Goal: Information Seeking & Learning: Learn about a topic

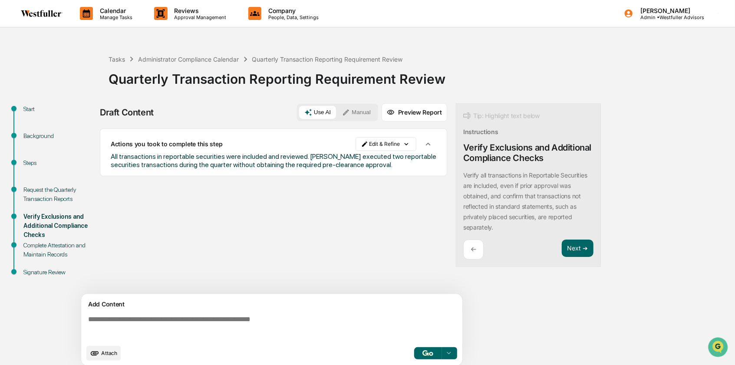
click at [89, 9] on icon at bounding box center [86, 13] width 13 height 13
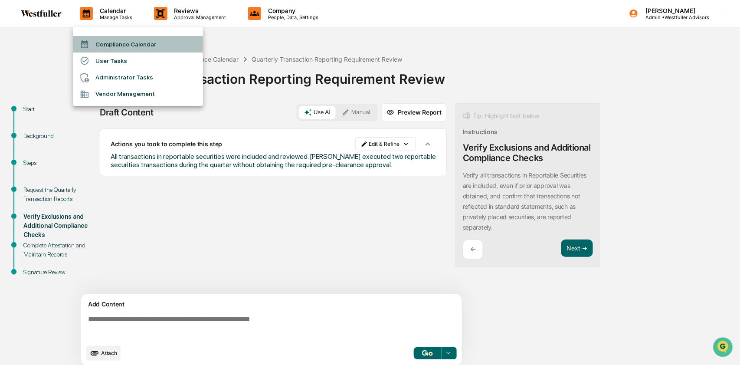
click at [119, 42] on li "Compliance Calendar" at bounding box center [138, 44] width 130 height 16
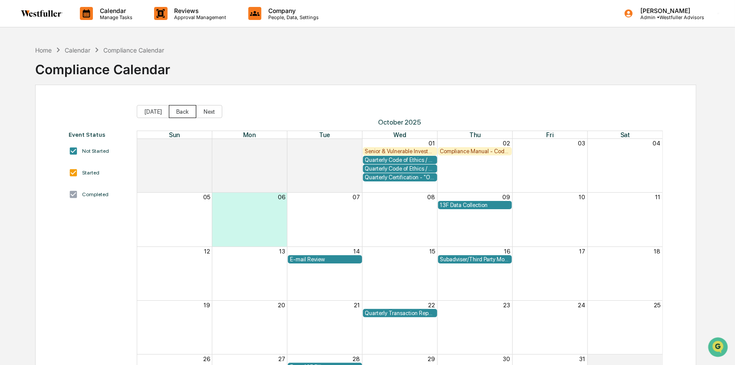
click at [182, 108] on button "Back" at bounding box center [182, 111] width 27 height 13
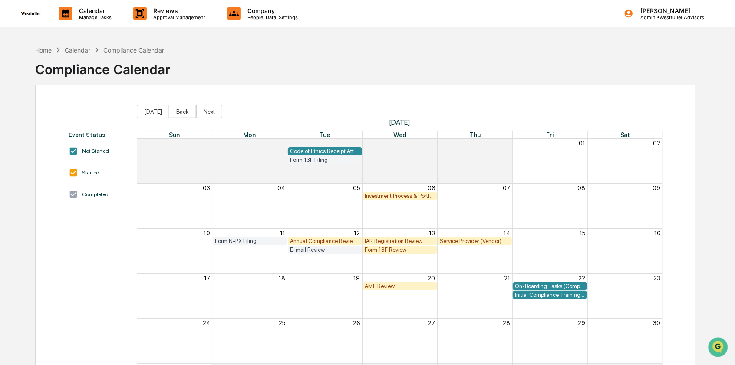
click at [182, 108] on button "Back" at bounding box center [182, 111] width 27 height 13
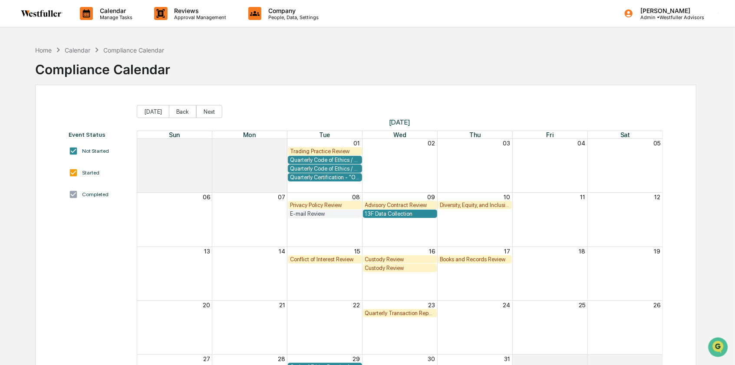
click at [182, 108] on button "Back" at bounding box center [182, 111] width 27 height 13
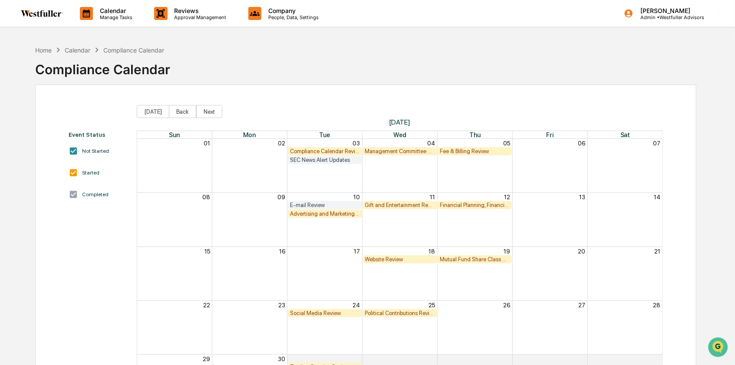
click at [182, 108] on button "Back" at bounding box center [182, 111] width 27 height 13
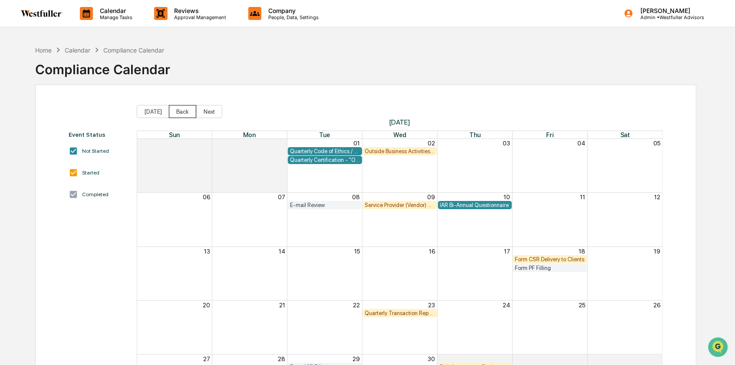
click at [182, 108] on button "Back" at bounding box center [182, 111] width 27 height 13
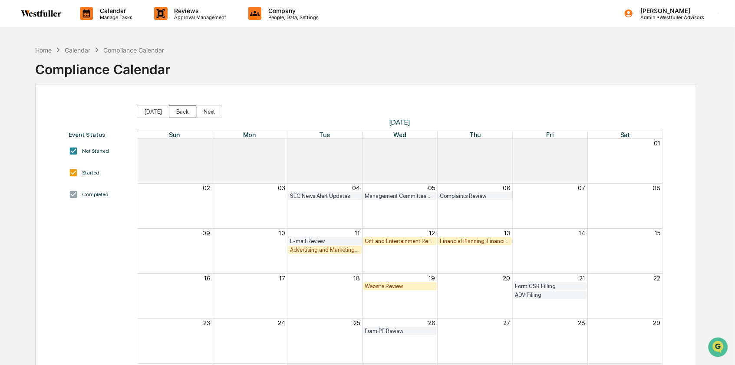
click at [182, 108] on button "Back" at bounding box center [182, 111] width 27 height 13
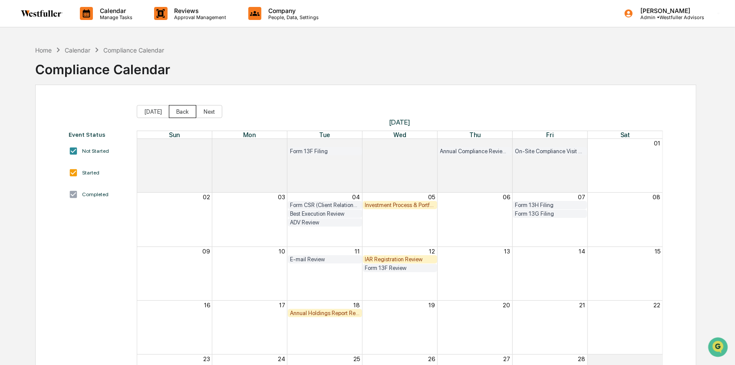
click at [182, 108] on button "Back" at bounding box center [182, 111] width 27 height 13
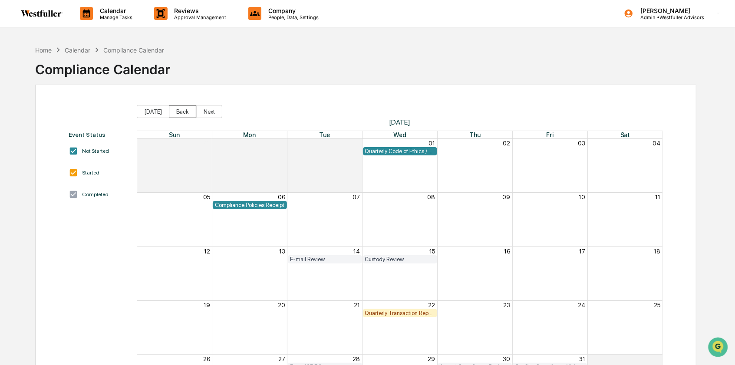
click at [173, 115] on button "Back" at bounding box center [182, 111] width 27 height 13
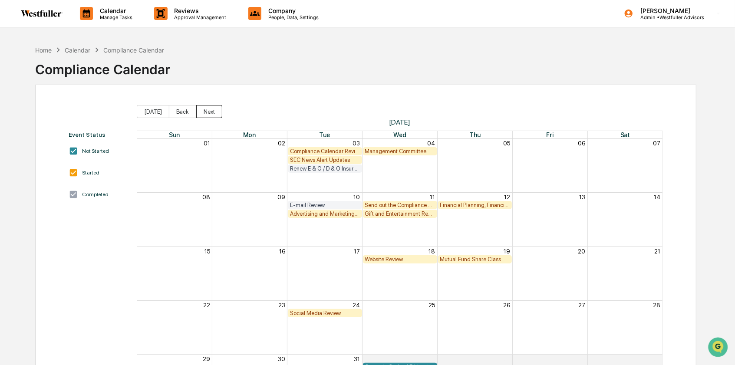
click at [214, 110] on button "Next" at bounding box center [209, 111] width 26 height 13
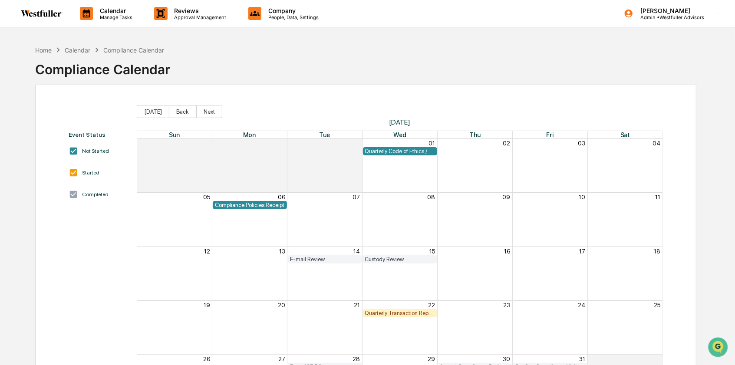
click at [410, 151] on div "Quarterly Code of Ethics / Personal Transaction Attestations" at bounding box center [400, 151] width 70 height 7
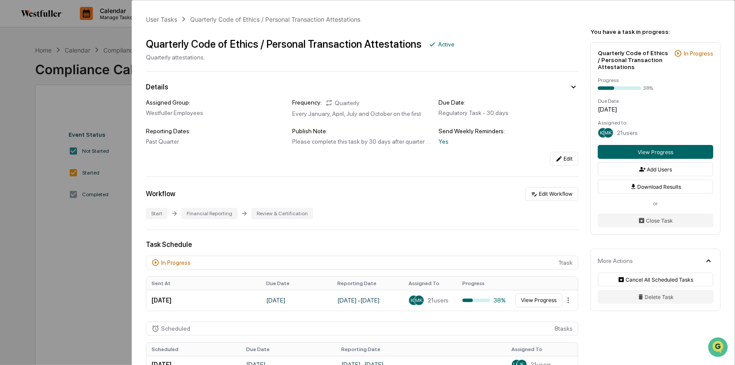
click at [49, 238] on div "User Tasks Quarterly Code of Ethics / Personal Transaction Attestations Quarter…" at bounding box center [367, 182] width 735 height 365
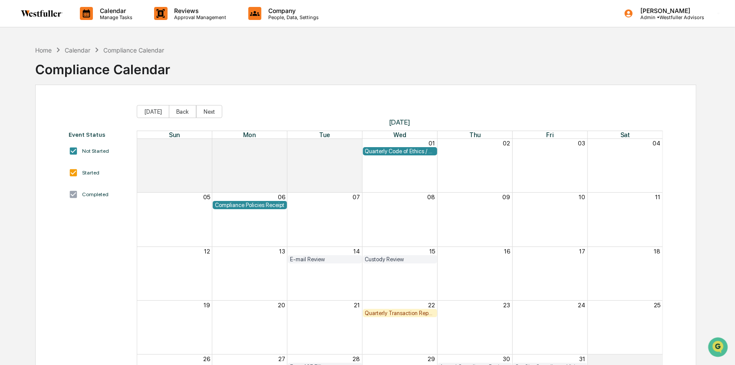
click at [254, 205] on div "Compliance Policies Receipt" at bounding box center [250, 205] width 70 height 7
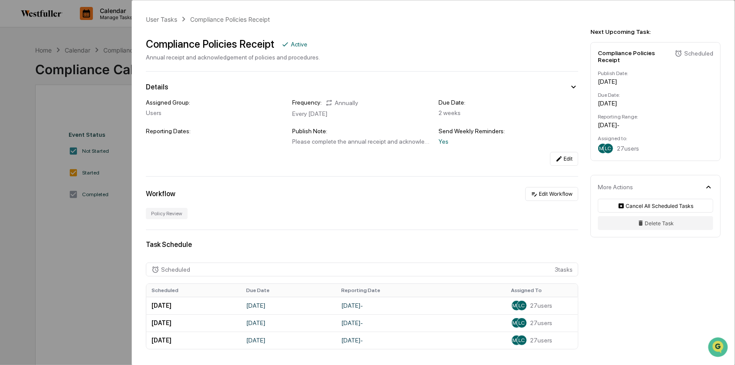
click at [73, 256] on div "User Tasks Compliance Policies Receipt Compliance Policies Receipt Active Annua…" at bounding box center [367, 182] width 735 height 365
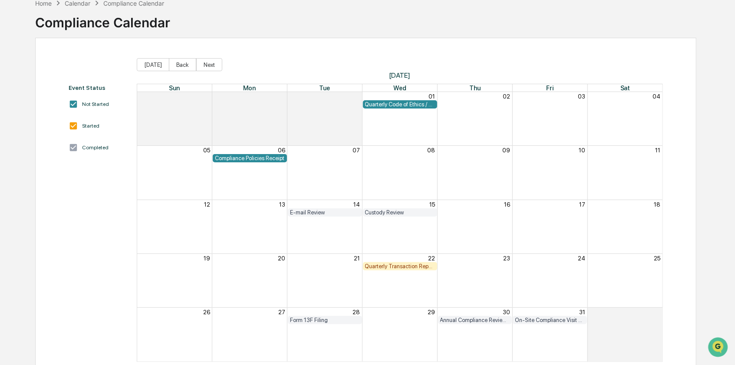
scroll to position [58, 0]
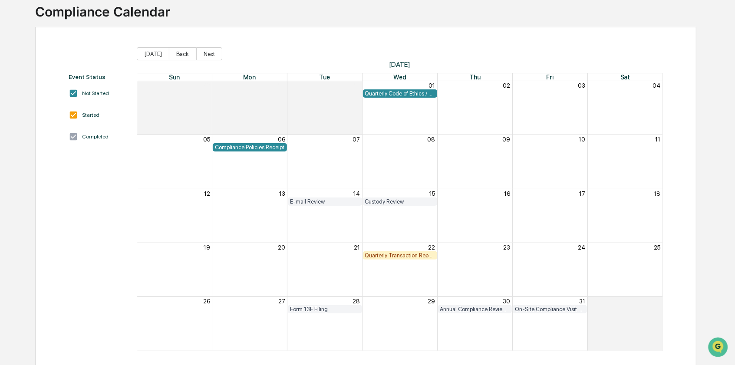
click at [380, 253] on div "Quarterly Transaction Reporting Requirement Review" at bounding box center [400, 255] width 70 height 7
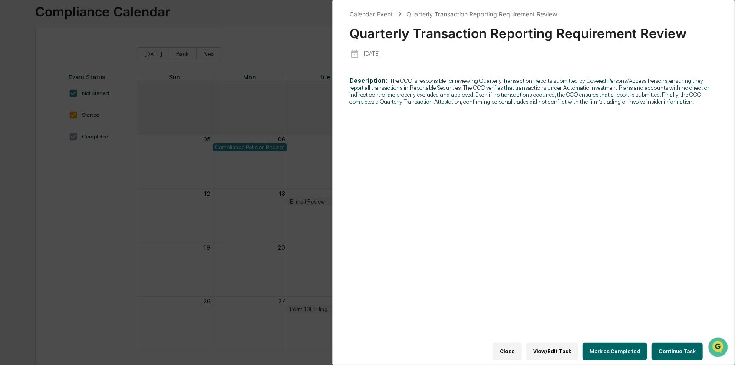
click at [478, 33] on div "Quarterly Transaction Reporting Requirement Review" at bounding box center [533, 30] width 367 height 23
click at [478, 32] on div "Quarterly Transaction Reporting Requirement Review" at bounding box center [533, 30] width 367 height 23
click at [479, 32] on div "Quarterly Transaction Reporting Requirement Review" at bounding box center [533, 30] width 367 height 23
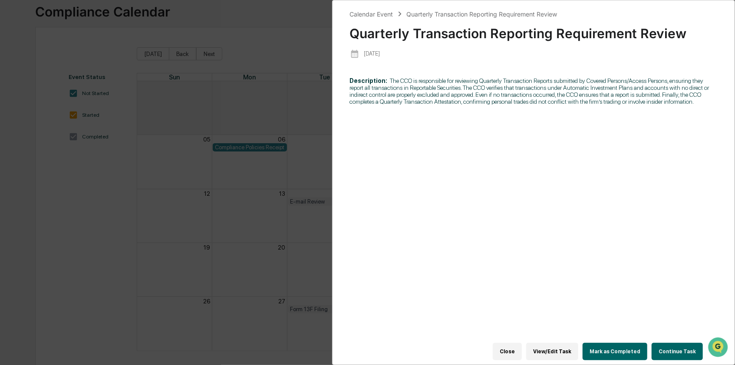
click at [479, 31] on div "Quarterly Transaction Reporting Requirement Review" at bounding box center [533, 30] width 367 height 23
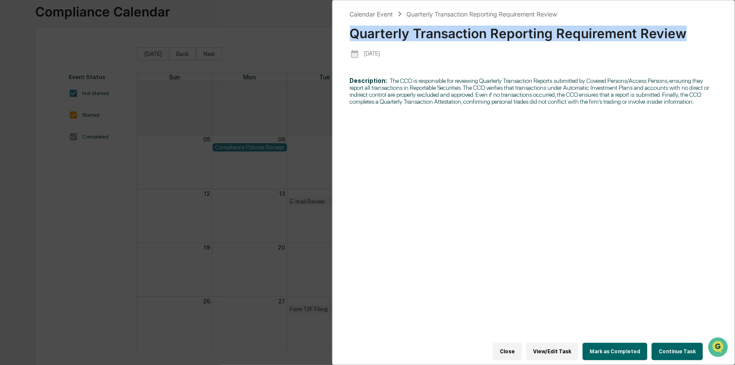
drag, startPoint x: 687, startPoint y: 33, endPoint x: 339, endPoint y: 34, distance: 347.5
click at [339, 34] on div "Calendar Event Quarterly Transaction Reporting Requirement Review Quarterly Tra…" at bounding box center [533, 182] width 403 height 365
copy div "Quarterly Transaction Reporting Requirement Review"
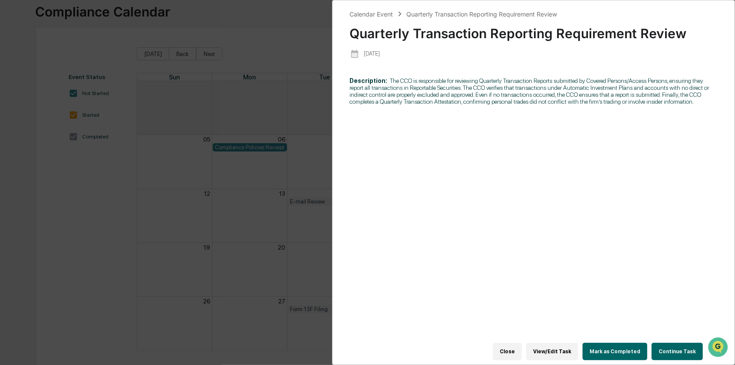
click at [287, 38] on div "Calendar Event Quarterly Transaction Reporting Requirement Review Quarterly Tra…" at bounding box center [367, 182] width 735 height 365
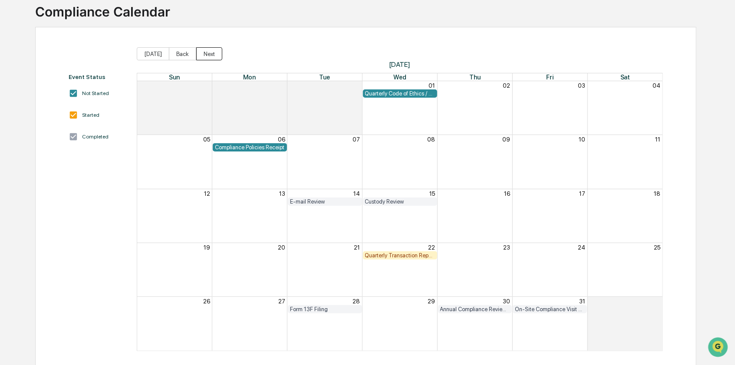
click at [210, 53] on button "Next" at bounding box center [209, 53] width 26 height 13
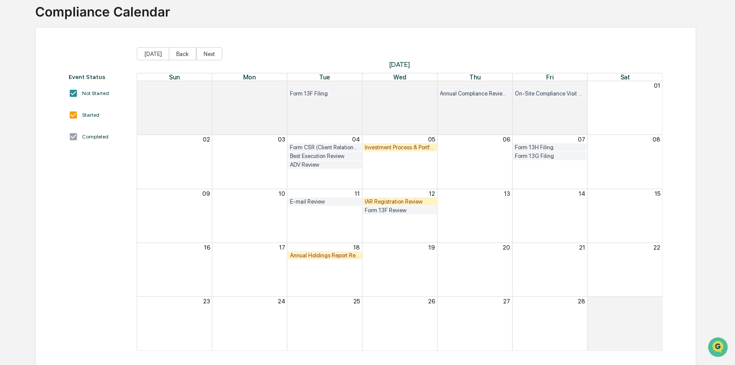
click at [403, 148] on div "Investment Process & Portfolio Management Review" at bounding box center [400, 147] width 70 height 7
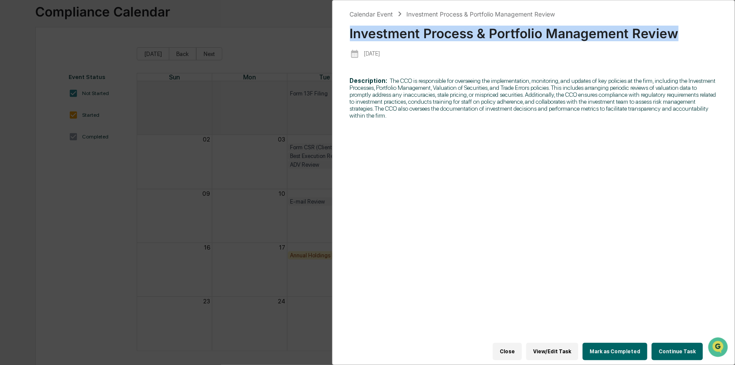
drag, startPoint x: 685, startPoint y: 34, endPoint x: 349, endPoint y: 39, distance: 335.4
click at [349, 39] on div "Calendar Event Investment Process & Portfolio Management Review Investment Proc…" at bounding box center [533, 182] width 403 height 365
copy div "Investment Process & Portfolio Management Review"
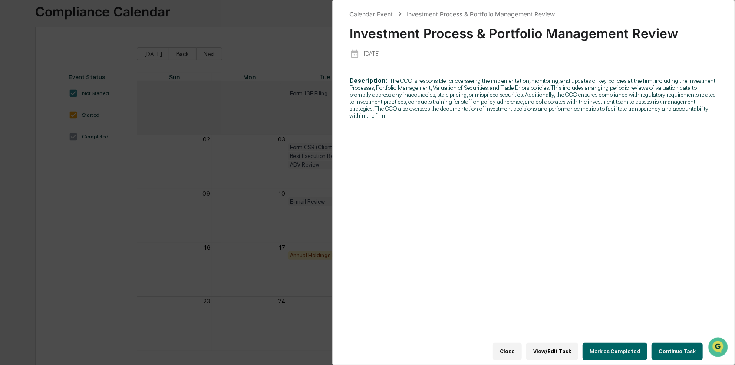
click at [93, 223] on div "Calendar Event Investment Process & Portfolio Management Review Investment Proc…" at bounding box center [367, 182] width 735 height 365
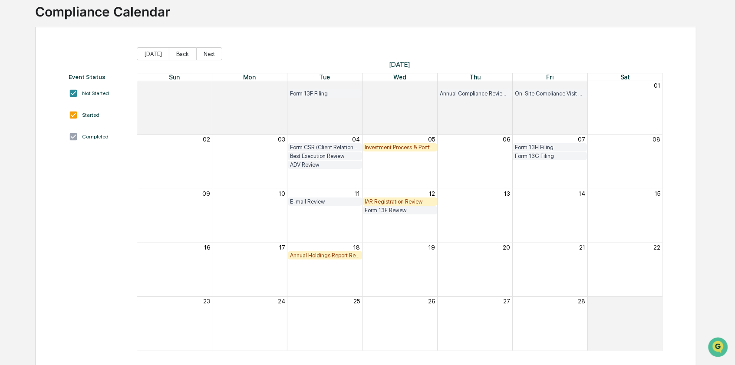
click at [402, 200] on div "IAR Registration Review" at bounding box center [400, 201] width 70 height 7
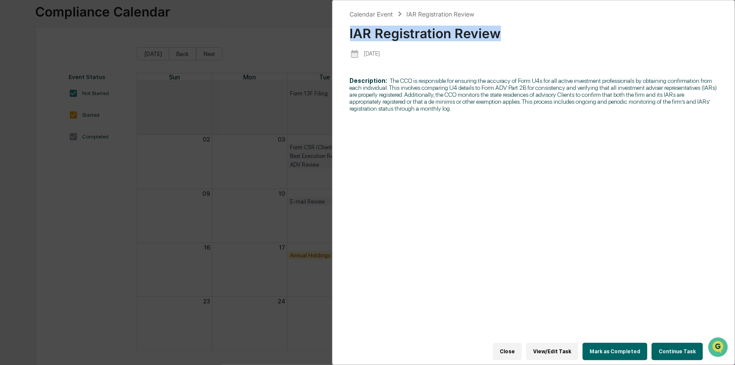
drag, startPoint x: 502, startPoint y: 33, endPoint x: 348, endPoint y: 34, distance: 153.6
click at [348, 34] on div "Calendar Event IAR Registration Review IAR Registration Review [DATE] Descripti…" at bounding box center [533, 182] width 403 height 365
copy div "IAR Registration Review"
click at [63, 220] on div "Calendar Event IAR Registration Review IAR Registration Review [DATE] Descripti…" at bounding box center [367, 182] width 735 height 365
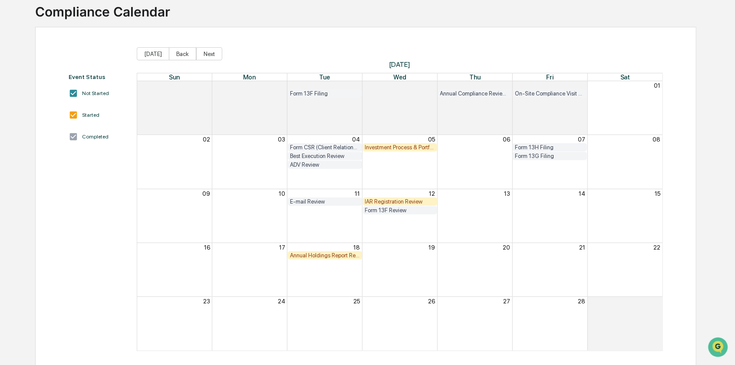
click at [307, 255] on div "Annual Holdings Report Requirement Review" at bounding box center [325, 255] width 70 height 7
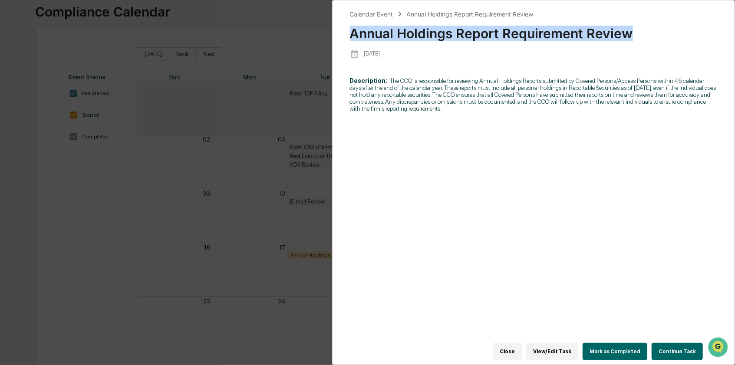
drag, startPoint x: 630, startPoint y: 32, endPoint x: 336, endPoint y: 36, distance: 294.2
click at [336, 36] on div "Calendar Event Annual Holdings Report Requirement Review Annual Holdings Report…" at bounding box center [533, 182] width 403 height 365
copy div "Annual Holdings Report Requirement Review"
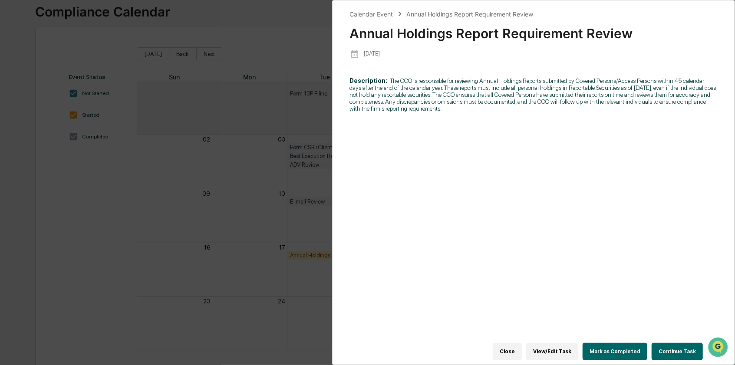
click at [233, 261] on div "Calendar Event Annual Holdings Report Requirement Review Annual Holdings Report…" at bounding box center [367, 182] width 735 height 365
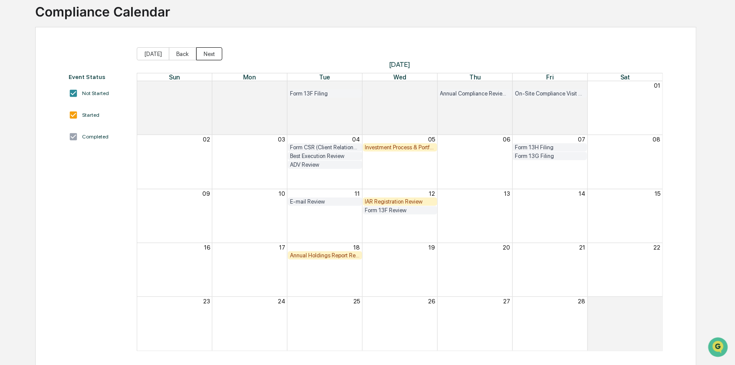
click at [202, 52] on button "Next" at bounding box center [209, 53] width 26 height 13
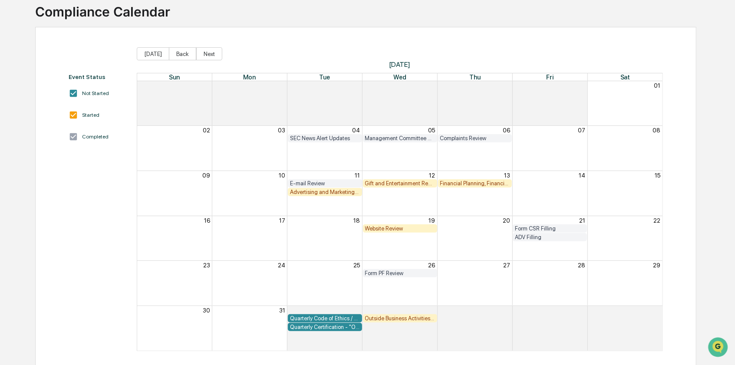
click at [734, 295] on div "Home Calendar Compliance Calendar Compliance Calendar Event Status Not Started …" at bounding box center [367, 177] width 735 height 387
click at [328, 190] on div "Advertising and Marketing Review" at bounding box center [325, 192] width 70 height 7
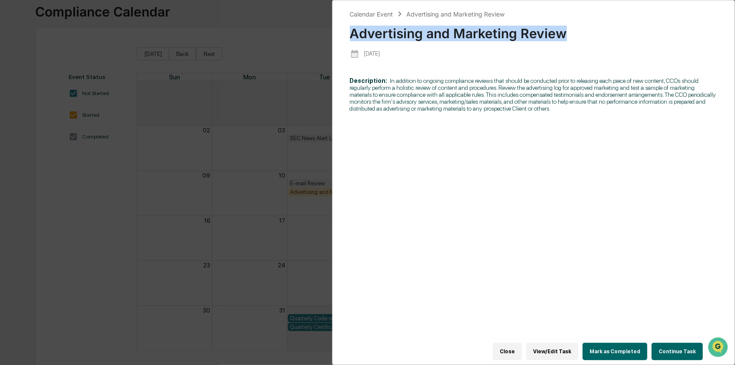
drag, startPoint x: 537, startPoint y: 35, endPoint x: 352, endPoint y: 33, distance: 185.3
click at [352, 33] on div "Advertising and Marketing Review" at bounding box center [533, 30] width 367 height 23
copy div "Advertising and Marketing Review"
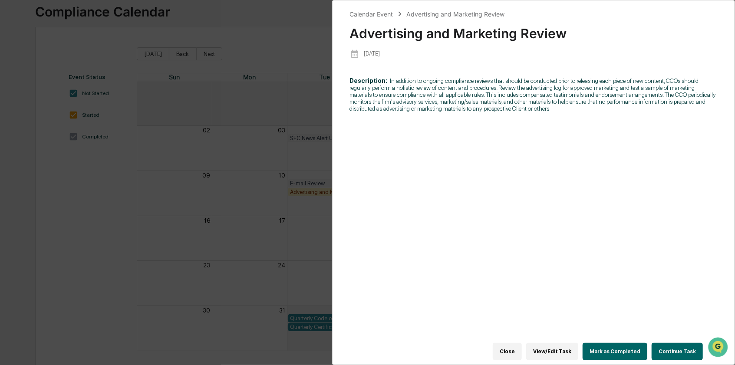
click at [76, 217] on div "Calendar Event Advertising and Marketing Review Advertising and Marketing Revie…" at bounding box center [367, 182] width 735 height 365
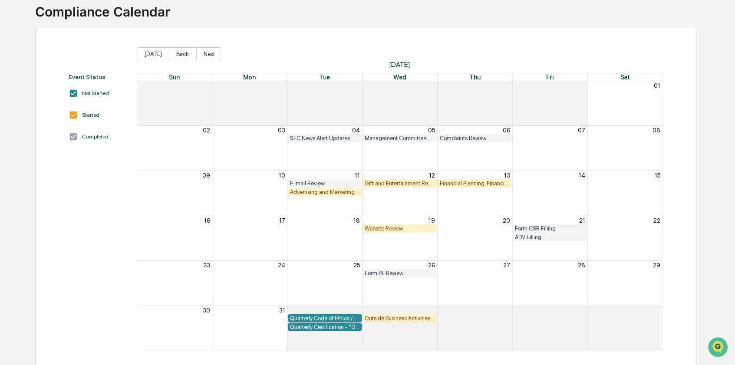
click at [473, 185] on div "Financial Planning, Financial Consulting, & Wealth Management Review" at bounding box center [475, 183] width 70 height 7
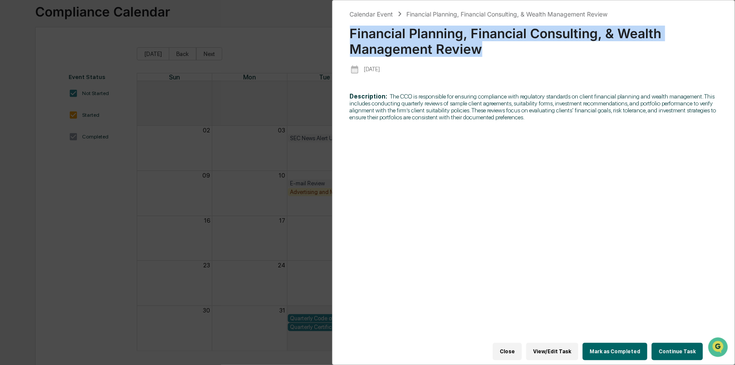
drag, startPoint x: 503, startPoint y: 53, endPoint x: 348, endPoint y: 33, distance: 156.6
click at [347, 33] on div "Calendar Event Financial Planning, Financial Consulting, & Wealth Management Re…" at bounding box center [533, 182] width 403 height 365
copy div "Financial Planning, Financial Consulting, & Wealth Management Review"
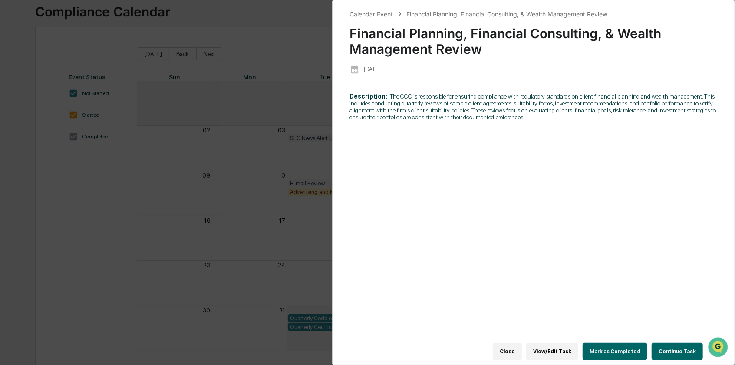
click at [114, 192] on div "Calendar Event Financial Planning, Financial Consulting, & Wealth Management Re…" at bounding box center [367, 182] width 735 height 365
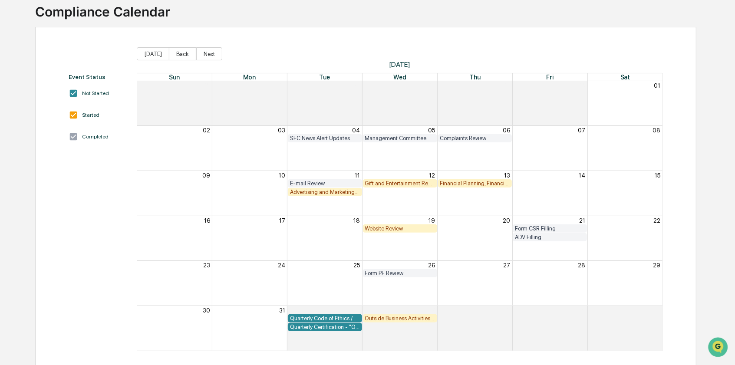
click at [403, 184] on div "Gift and Entertainment Review" at bounding box center [400, 183] width 70 height 7
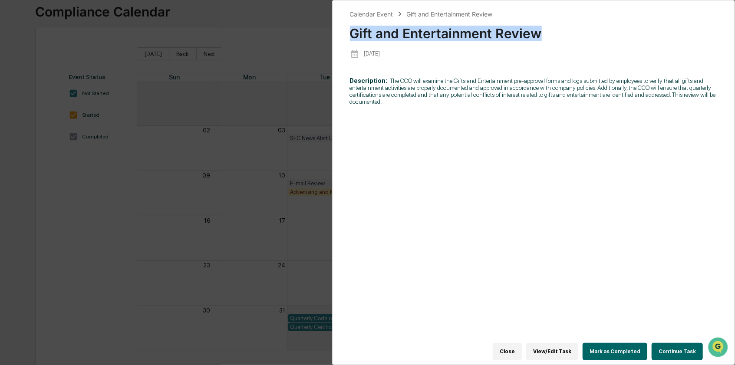
drag, startPoint x: 483, startPoint y: 28, endPoint x: 344, endPoint y: 27, distance: 138.4
click at [344, 27] on div "Calendar Event Gift and Entertainment Review Gift and Entertainment Review [DAT…" at bounding box center [533, 182] width 403 height 365
copy div "Gift and Entertainment Review"
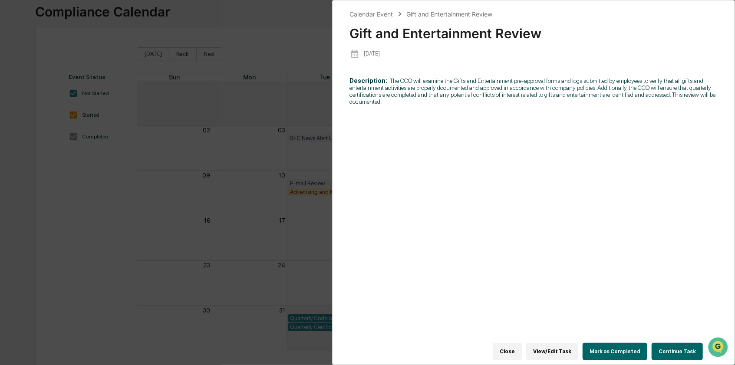
drag, startPoint x: 54, startPoint y: 198, endPoint x: 62, endPoint y: 200, distance: 8.5
click at [54, 199] on div "Calendar Event Gift and Entertainment Review Gift and Entertainment Review [DAT…" at bounding box center [367, 182] width 735 height 365
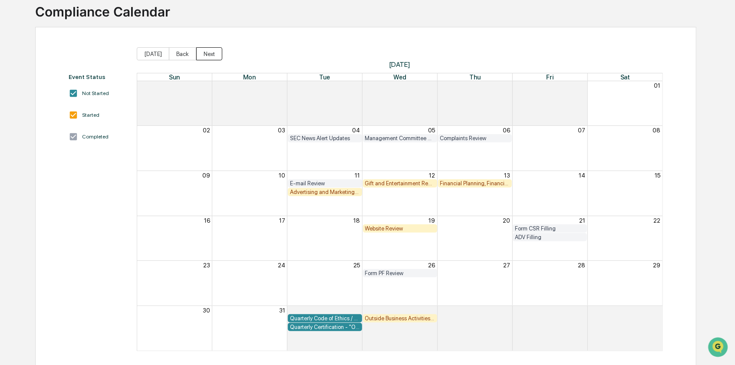
click at [199, 56] on button "Next" at bounding box center [209, 53] width 26 height 13
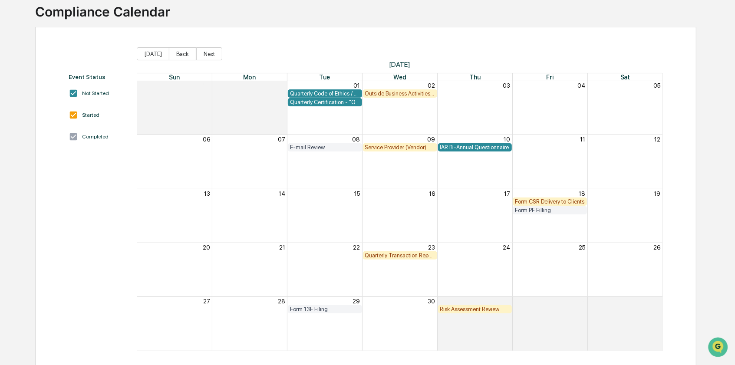
click at [390, 94] on div "Outside Business Activities Review" at bounding box center [400, 93] width 70 height 7
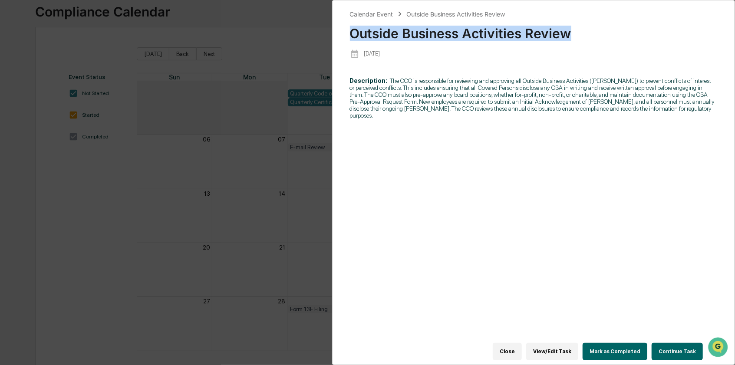
drag, startPoint x: 573, startPoint y: 33, endPoint x: 354, endPoint y: 30, distance: 218.7
click at [354, 30] on div "Outside Business Activities Review" at bounding box center [533, 30] width 367 height 23
copy div "Outside Business Activities Review"
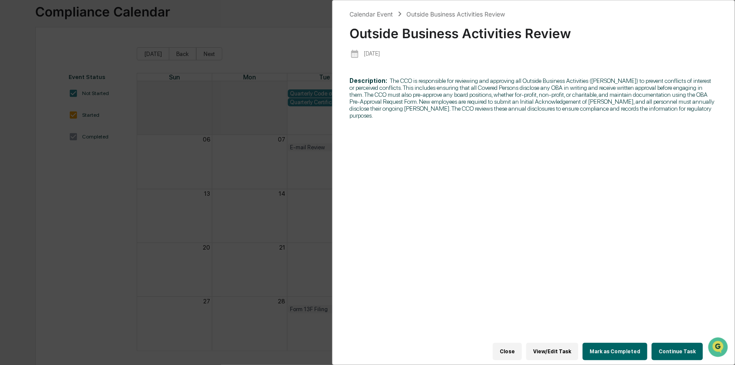
click at [75, 145] on div "Calendar Event Outside Business Activities Review Outside Business Activities R…" at bounding box center [367, 182] width 735 height 365
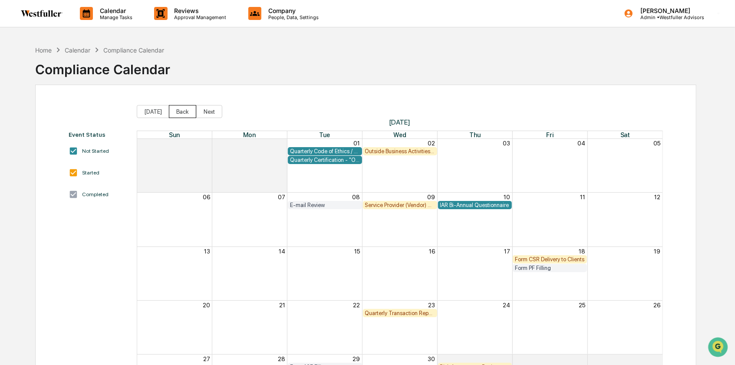
click at [170, 110] on button "Back" at bounding box center [182, 111] width 27 height 13
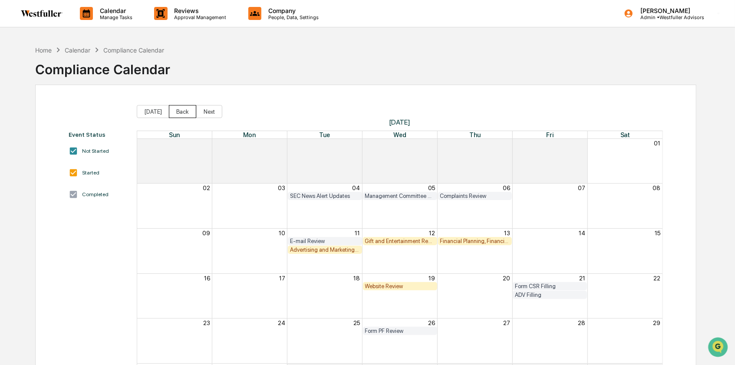
click at [171, 110] on button "Back" at bounding box center [182, 111] width 27 height 13
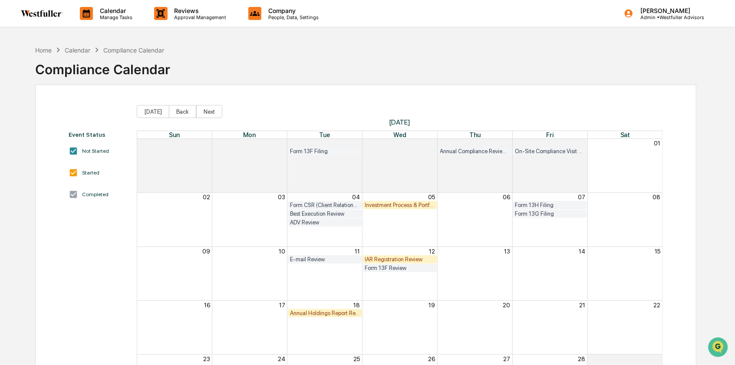
click at [404, 205] on div "Investment Process & Portfolio Management Review" at bounding box center [400, 205] width 70 height 7
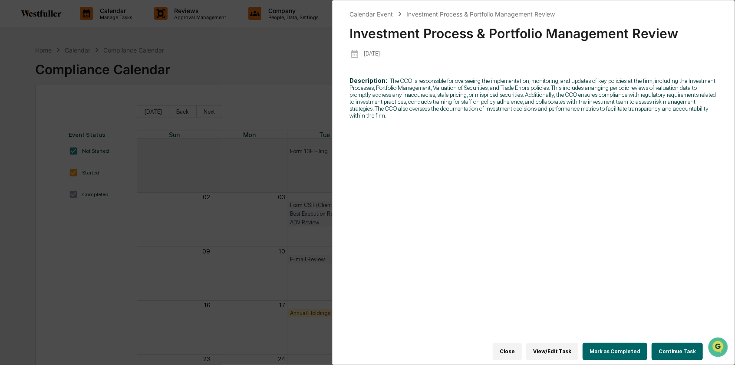
click at [550, 343] on button "View/Edit Task" at bounding box center [552, 351] width 52 height 17
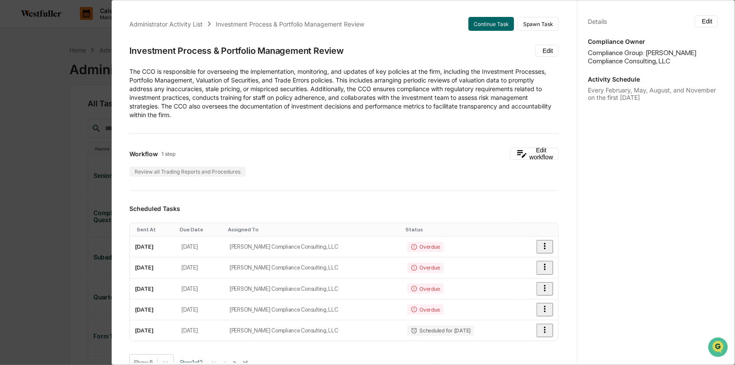
click at [54, 143] on div "Administrator Activity List Investment Process & Portfolio Management Review Co…" at bounding box center [367, 182] width 735 height 365
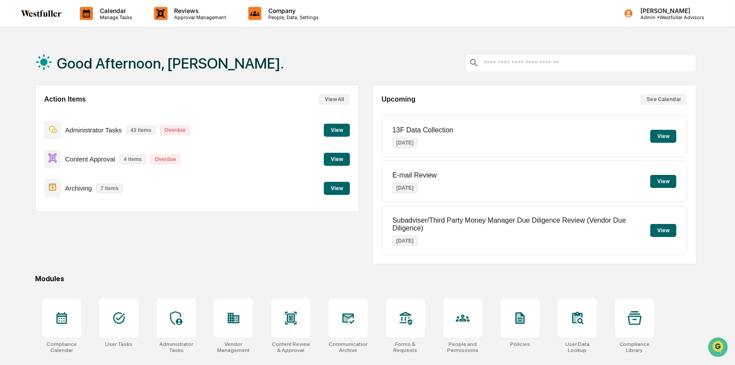
click at [111, 10] on p "Calendar" at bounding box center [115, 10] width 44 height 7
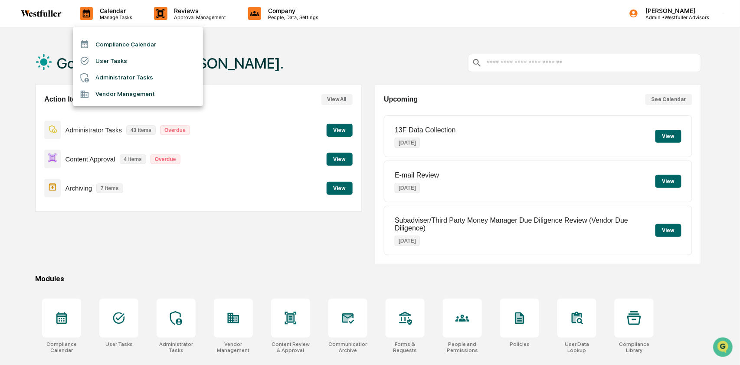
click at [98, 52] on li "Compliance Calendar" at bounding box center [138, 44] width 130 height 16
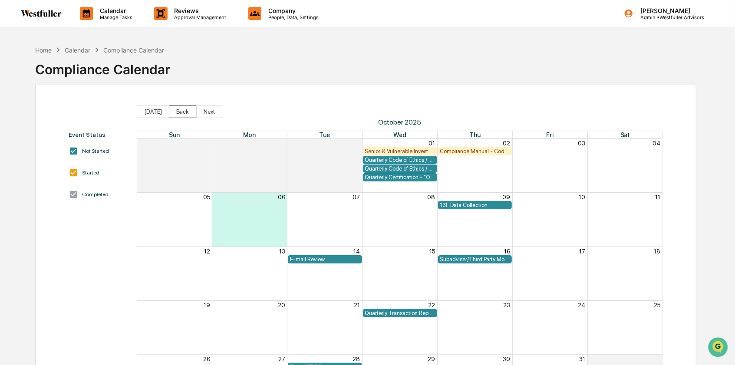
click at [172, 108] on button "Back" at bounding box center [182, 111] width 27 height 13
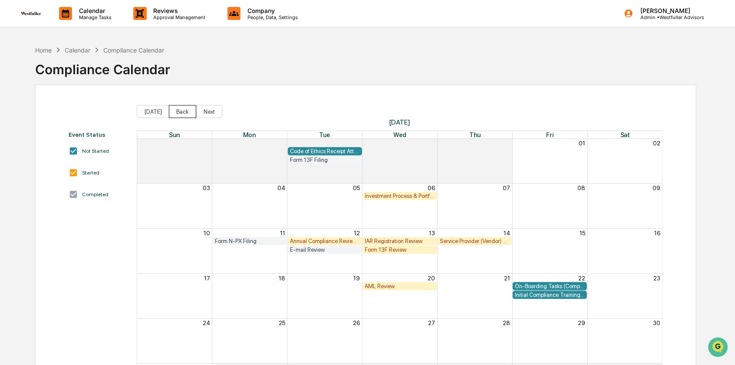
click at [171, 106] on button "Back" at bounding box center [182, 111] width 27 height 13
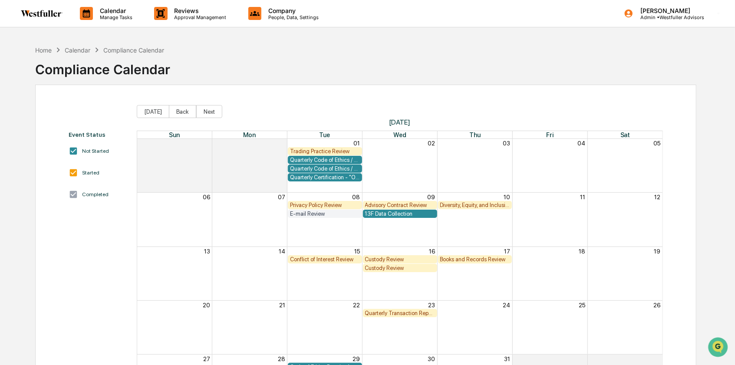
click at [171, 106] on button "Back" at bounding box center [182, 111] width 27 height 13
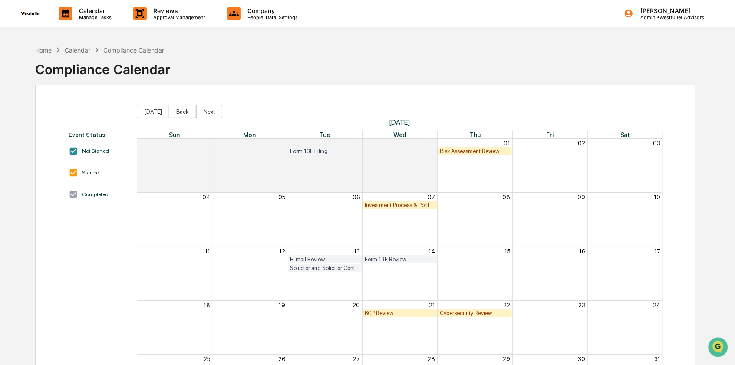
click at [171, 106] on button "Back" at bounding box center [182, 111] width 27 height 13
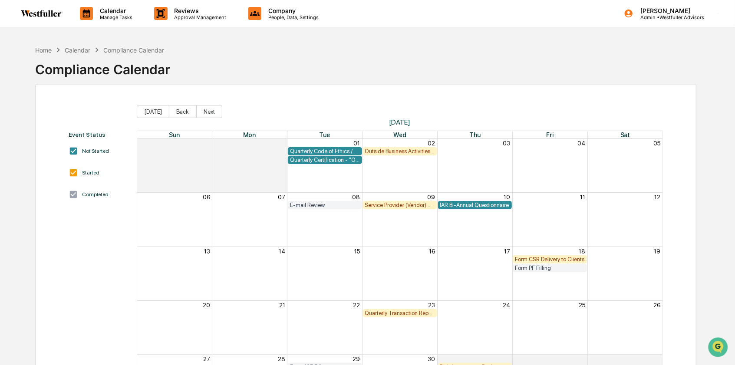
click at [170, 106] on button "Back" at bounding box center [182, 111] width 27 height 13
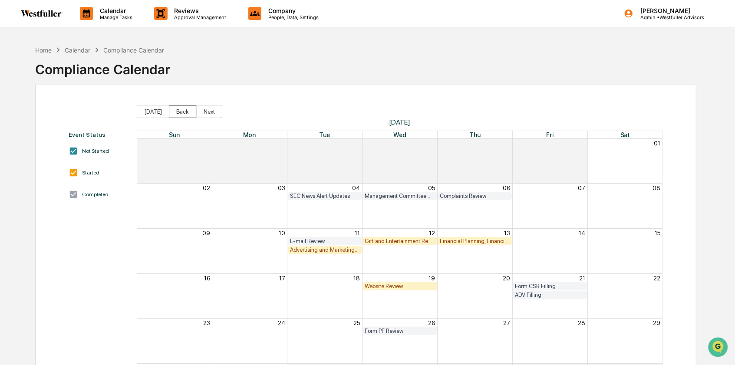
click at [170, 105] on button "Back" at bounding box center [182, 111] width 27 height 13
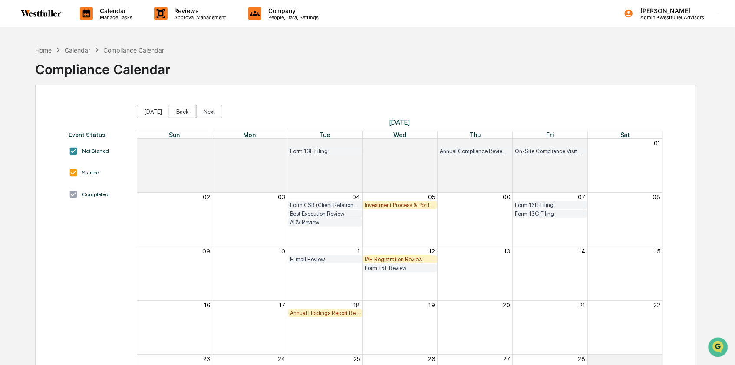
click at [170, 105] on button "Back" at bounding box center [182, 111] width 27 height 13
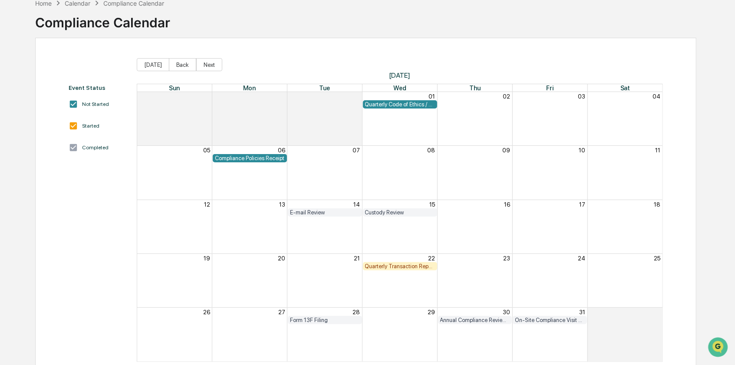
scroll to position [58, 0]
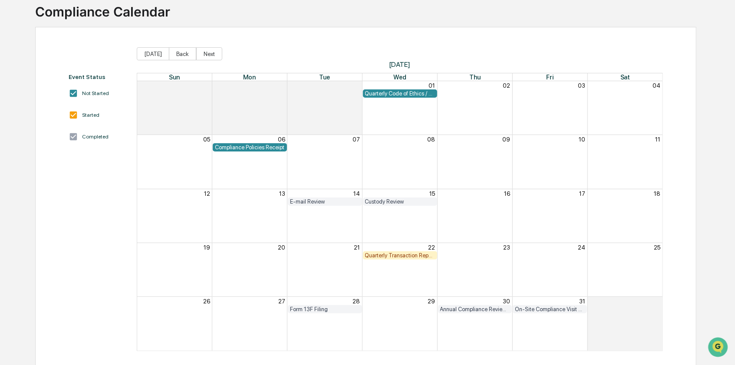
click at [390, 256] on div "Quarterly Transaction Reporting Requirement Review" at bounding box center [400, 255] width 70 height 7
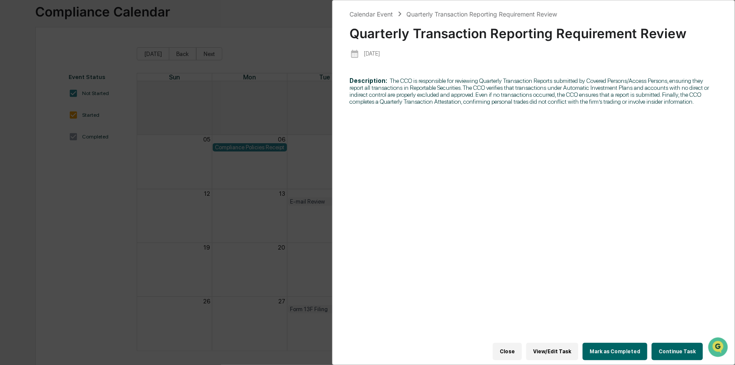
click at [540, 343] on button "View/Edit Task" at bounding box center [552, 351] width 52 height 17
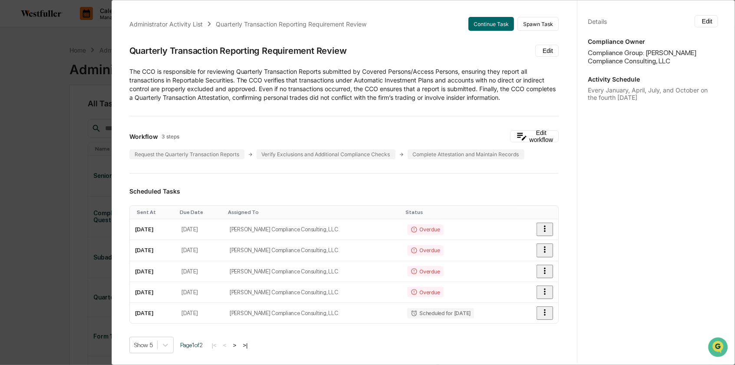
scroll to position [41, 0]
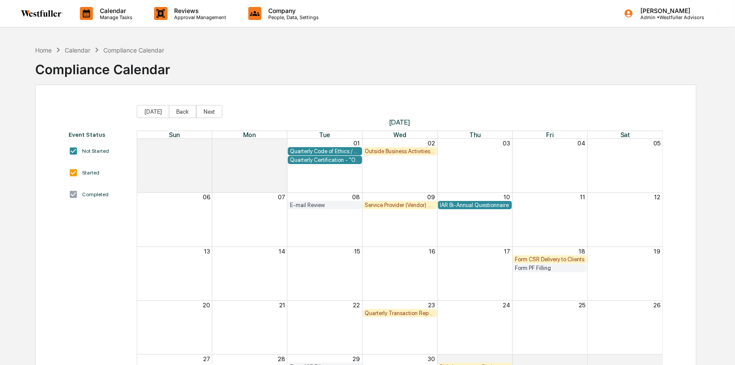
click at [111, 9] on p "Calendar" at bounding box center [115, 10] width 44 height 7
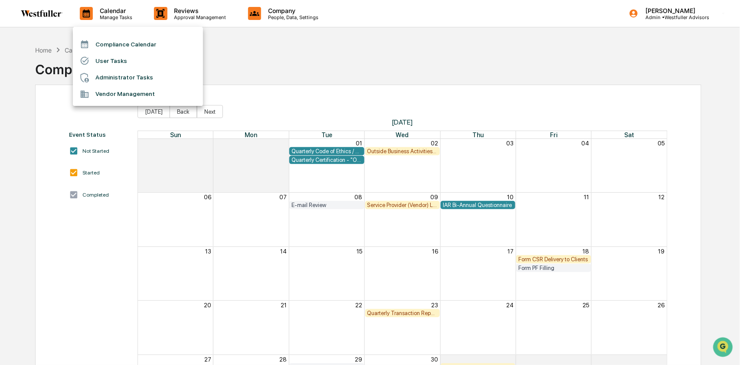
click at [111, 41] on li "Compliance Calendar" at bounding box center [138, 44] width 130 height 16
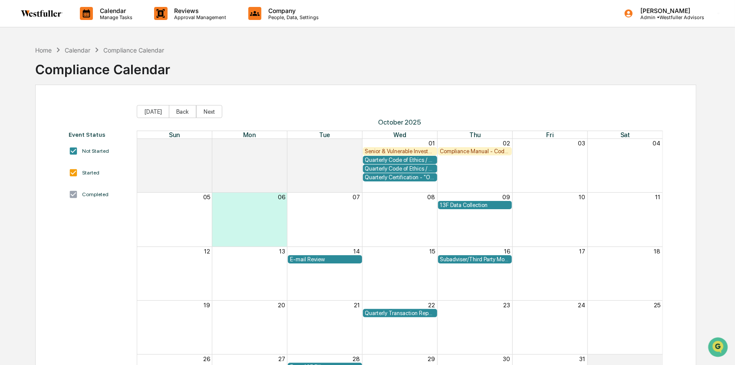
click at [110, 7] on p "Calendar" at bounding box center [115, 10] width 44 height 7
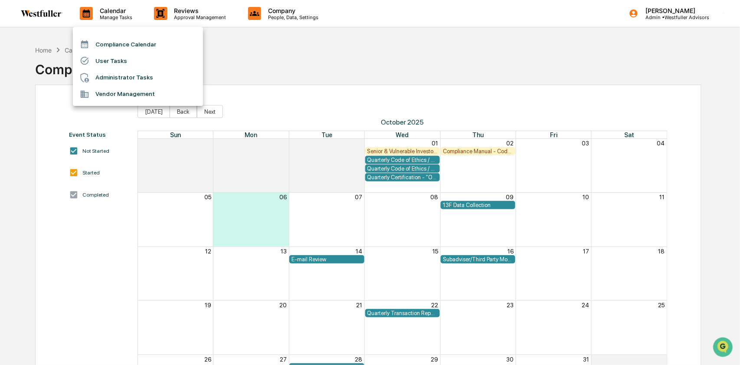
click at [118, 75] on li "Administrator Tasks" at bounding box center [138, 77] width 130 height 16
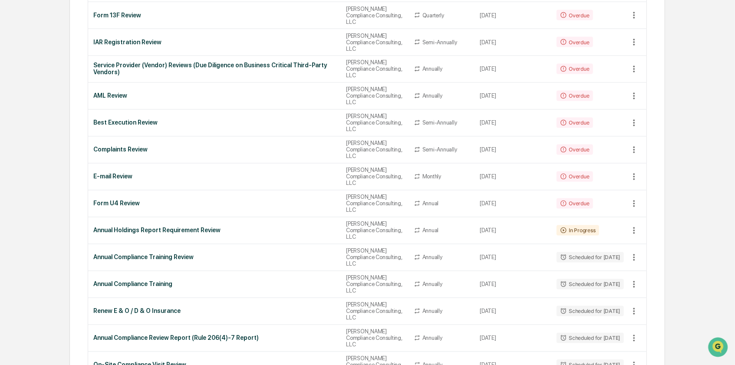
scroll to position [1108, 0]
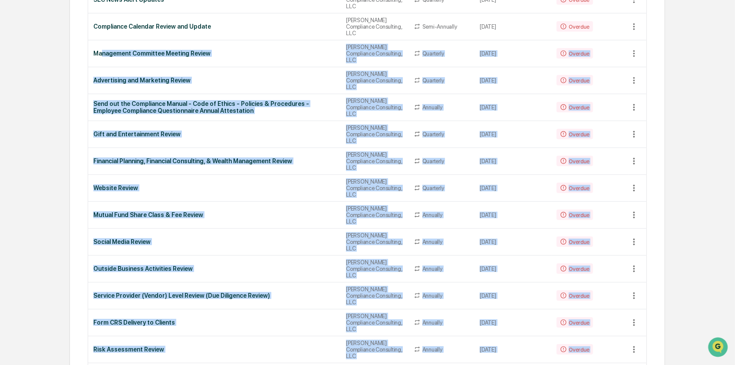
scroll to position [265, 0]
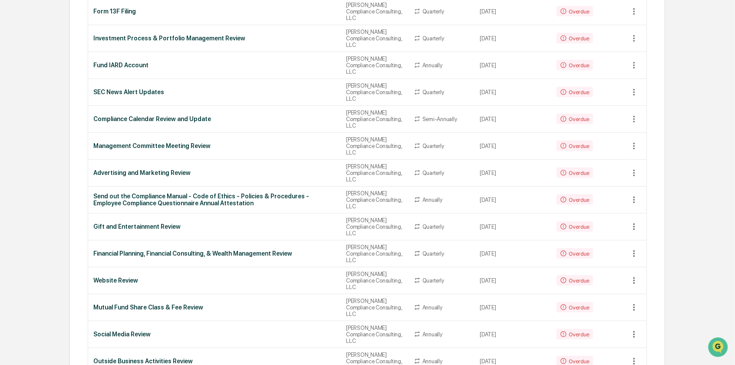
drag, startPoint x: 646, startPoint y: 271, endPoint x: 92, endPoint y: 274, distance: 554.0
copy tbody "Service Provider (Vendor) Level Review (Due Diligence Review) Dziura Compliance…"
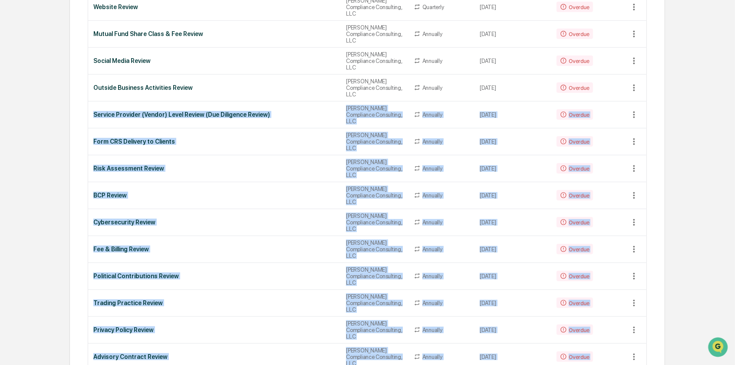
scroll to position [612, 0]
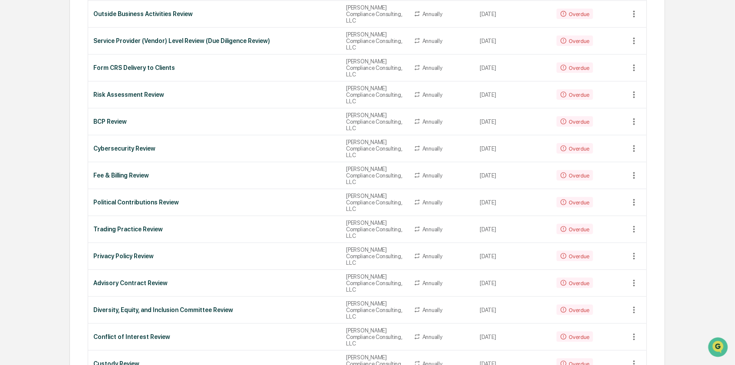
click at [34, 163] on div "Calendar Manage Tasks Reviews Approval Management Company People, Data, Setting…" at bounding box center [367, 262] width 735 height 1748
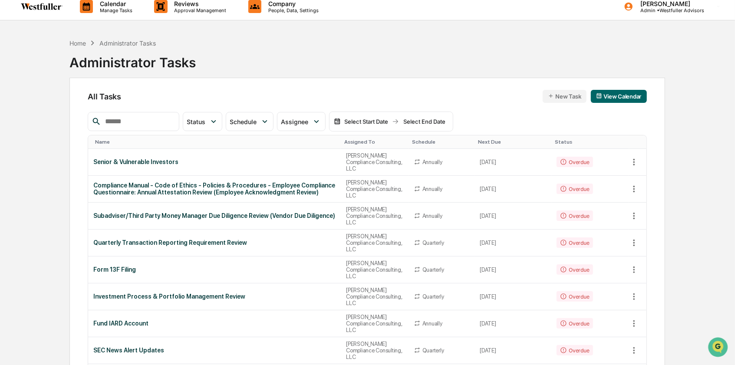
scroll to position [0, 0]
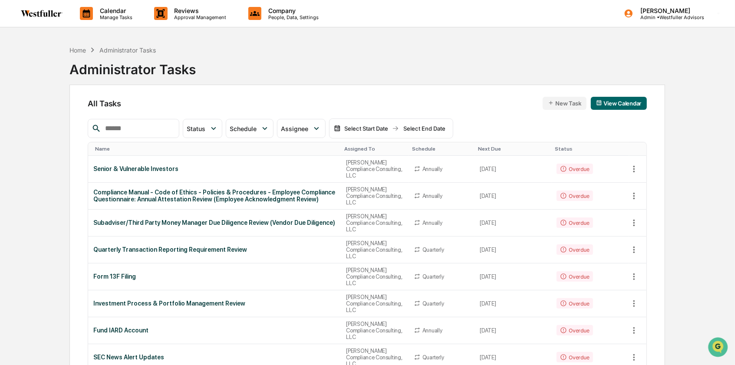
click at [121, 147] on div "Name" at bounding box center [216, 149] width 242 height 6
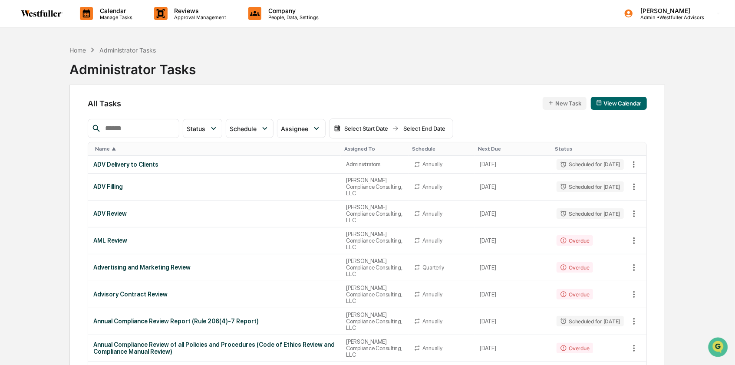
click at [478, 147] on div "Next Due" at bounding box center [513, 149] width 70 height 6
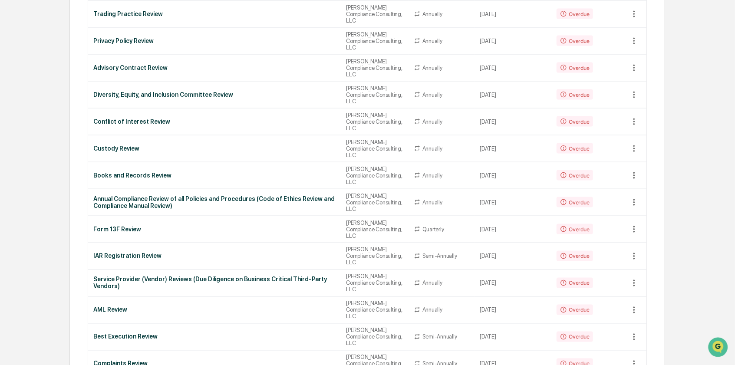
scroll to position [868, 0]
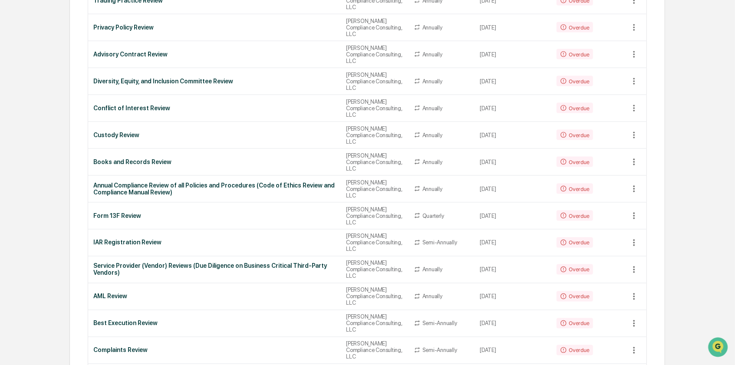
drag, startPoint x: 89, startPoint y: 177, endPoint x: 677, endPoint y: 217, distance: 589.7
click at [677, 217] on div "Home Administrator Tasks Administrator Tasks All Tasks New Task View Calendar S…" at bounding box center [366, 27] width 621 height 1707
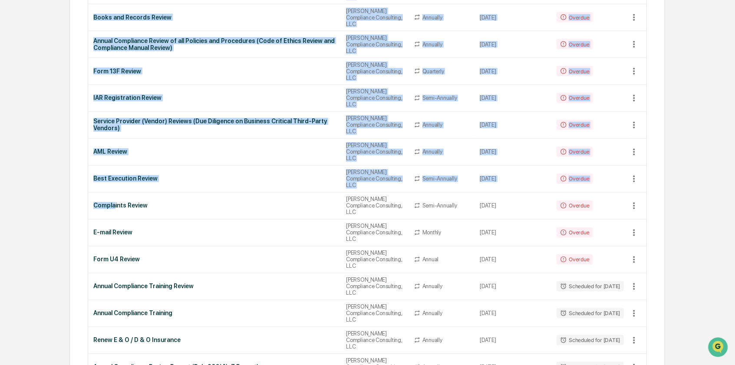
scroll to position [915, 0]
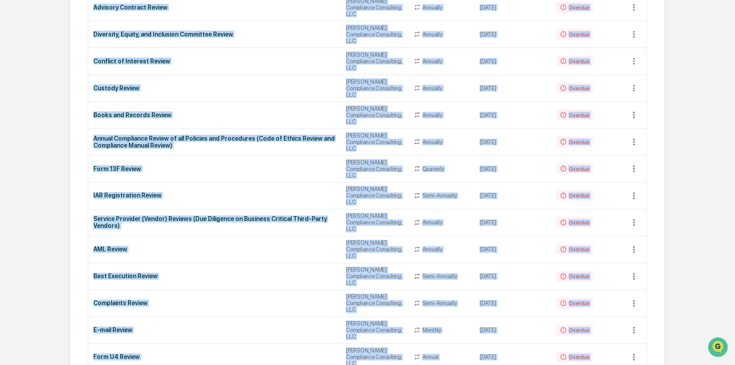
drag, startPoint x: 663, startPoint y: 315, endPoint x: 92, endPoint y: 131, distance: 599.7
click at [92, 131] on div "All Tasks New Task View Calendar Status Select/Deselect All Done In Progress Ac…" at bounding box center [366, 2] width 595 height 1664
copy table "Name Assigned To Schedule Next Due ▲ Status Senior & Vulnerable Investors Dziur…"
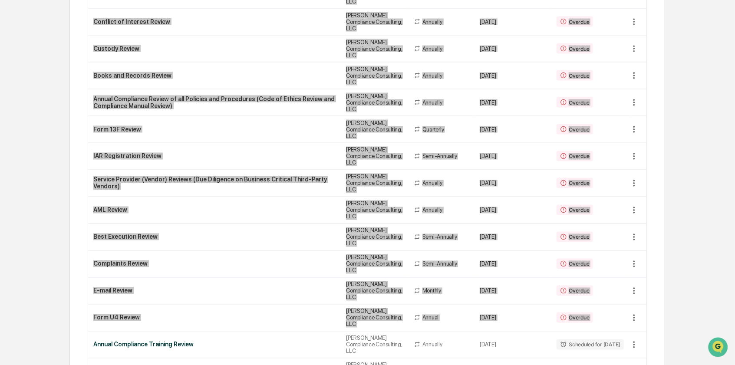
scroll to position [972, 0]
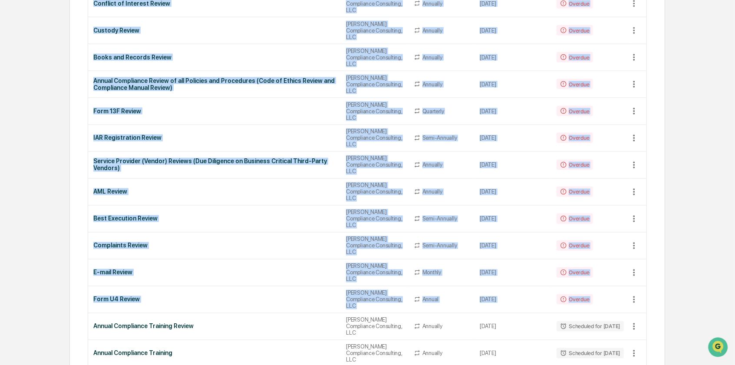
click at [237, 323] on div "Annual Compliance Training Review" at bounding box center [214, 326] width 242 height 7
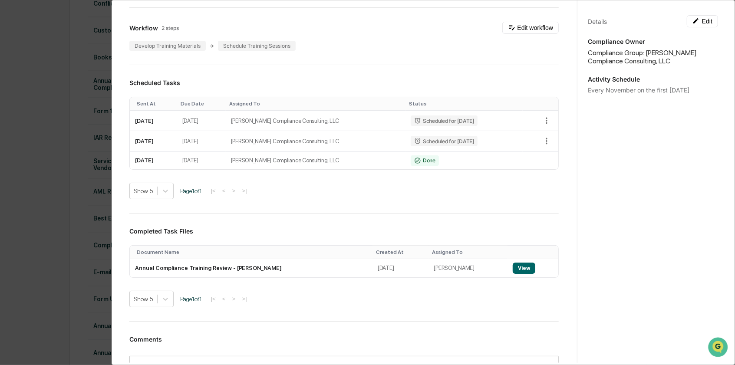
scroll to position [174, 0]
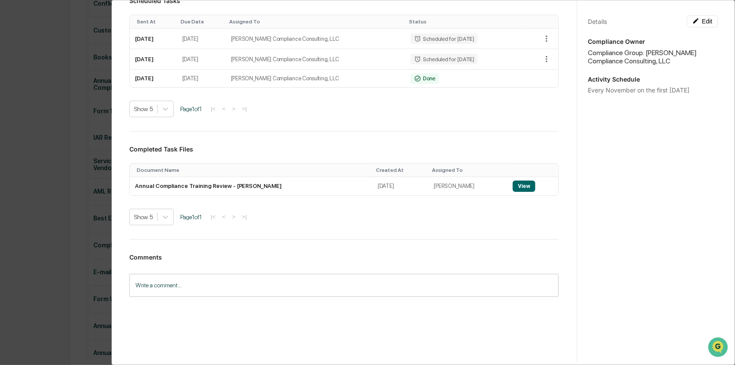
click at [67, 158] on div "Administrator Activity List Annual Compliance Training Review Start Task Spawn …" at bounding box center [367, 182] width 735 height 365
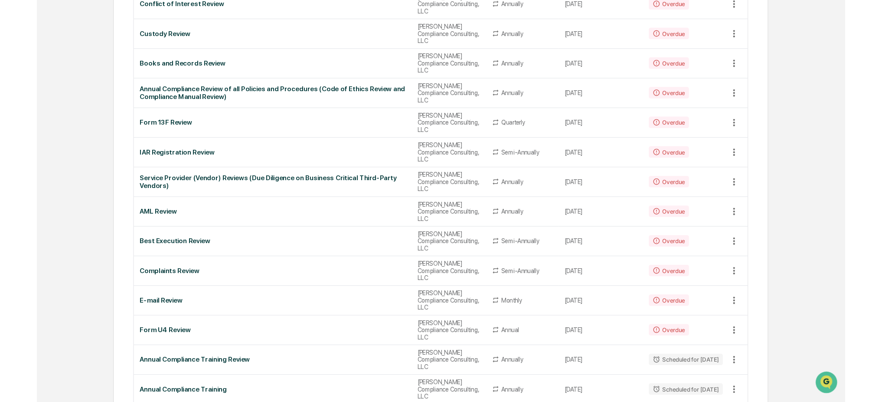
scroll to position [973, 0]
